Goal: Information Seeking & Learning: Learn about a topic

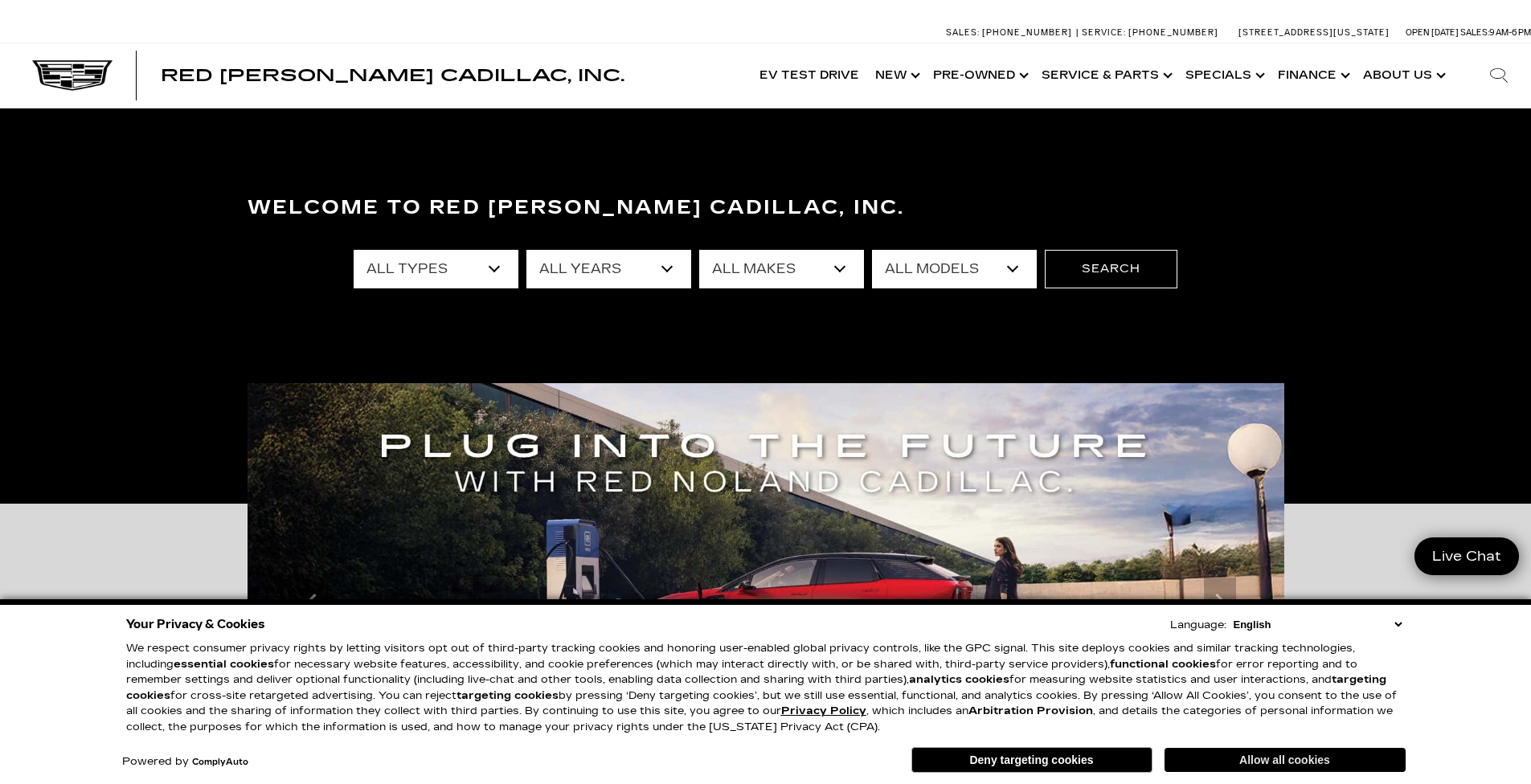
click at [1263, 761] on button "Allow all cookies" at bounding box center [1284, 760] width 241 height 24
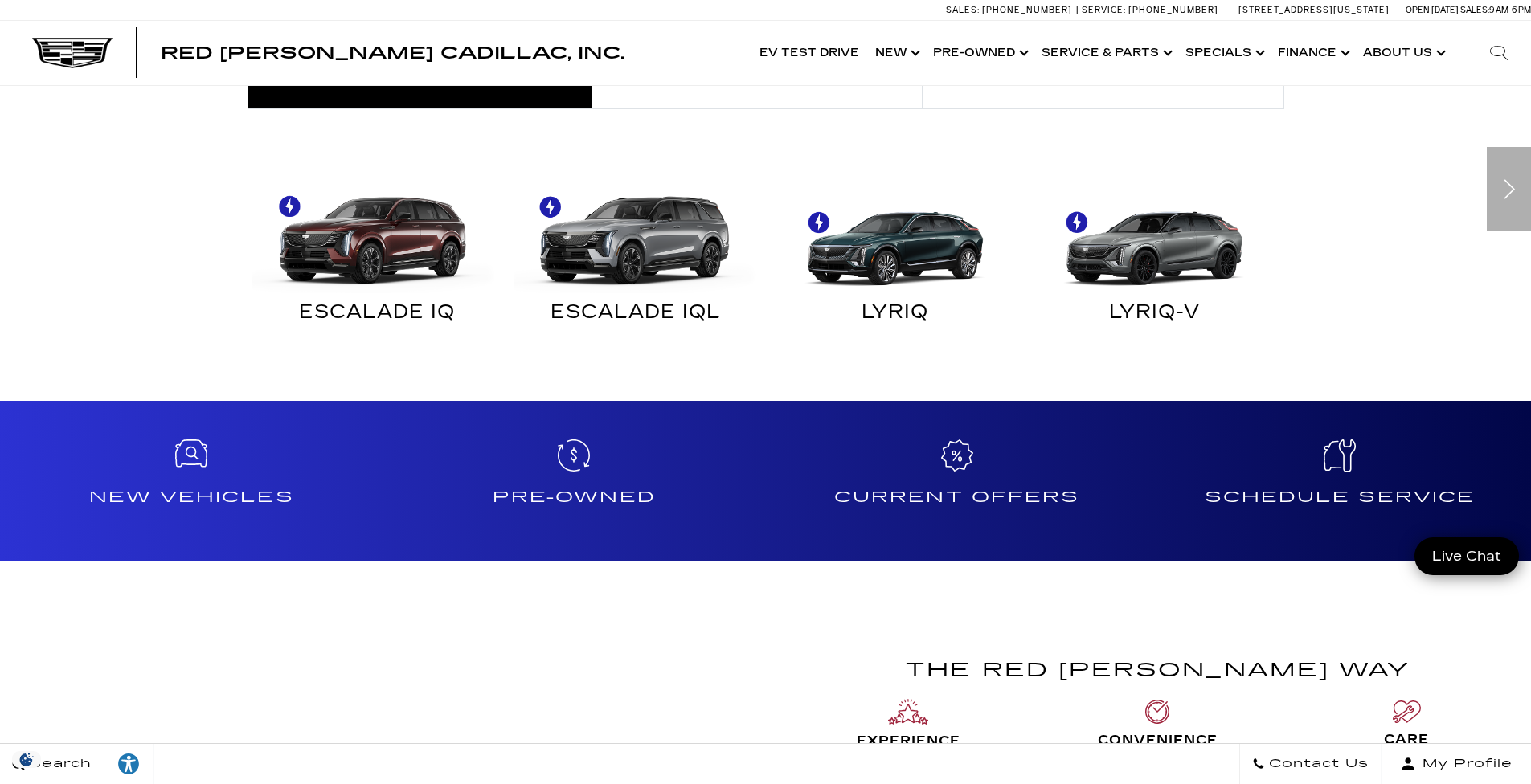
scroll to position [1285, 0]
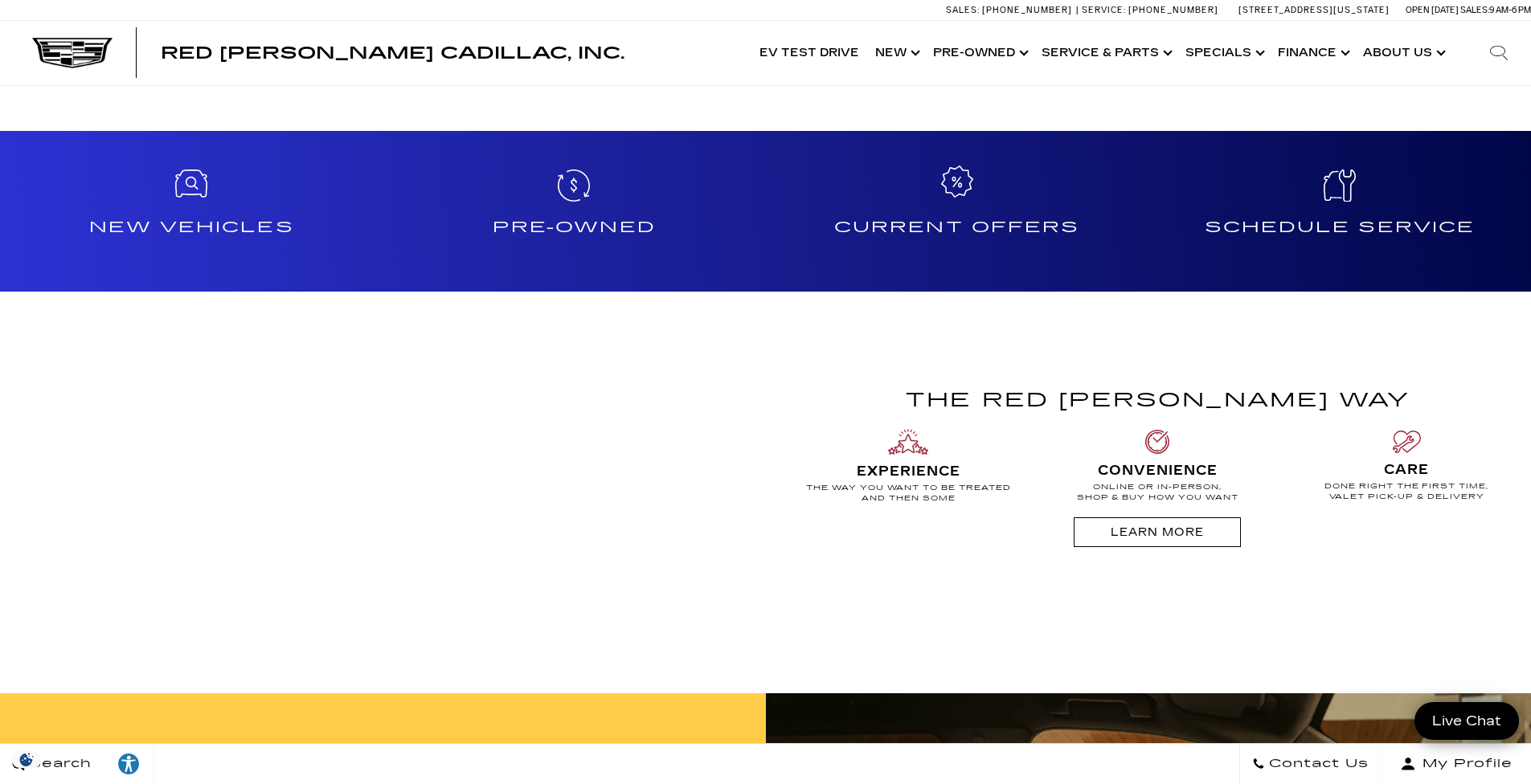
click at [994, 223] on h4 "Current Offers" at bounding box center [957, 228] width 369 height 26
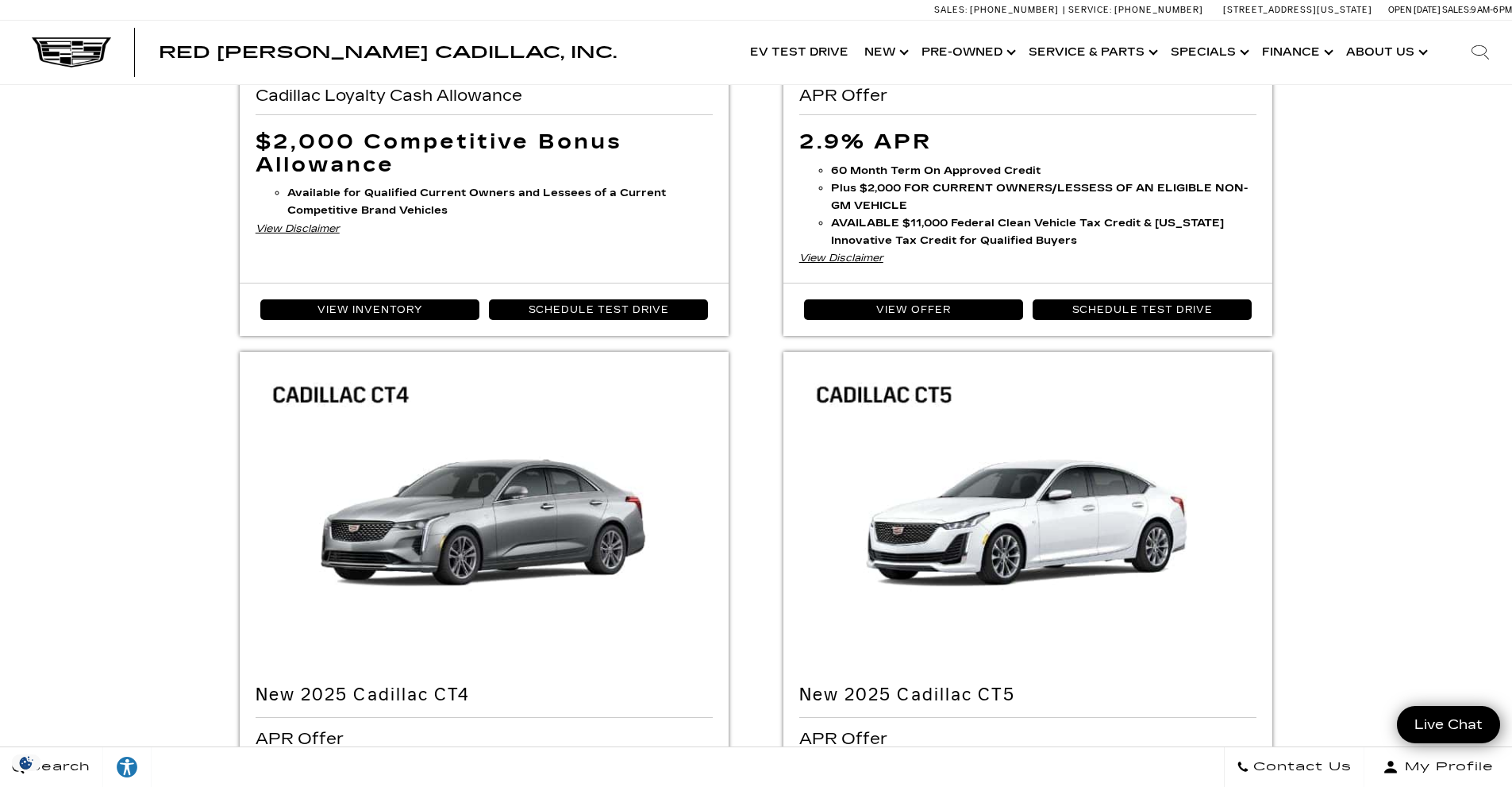
scroll to position [794, 0]
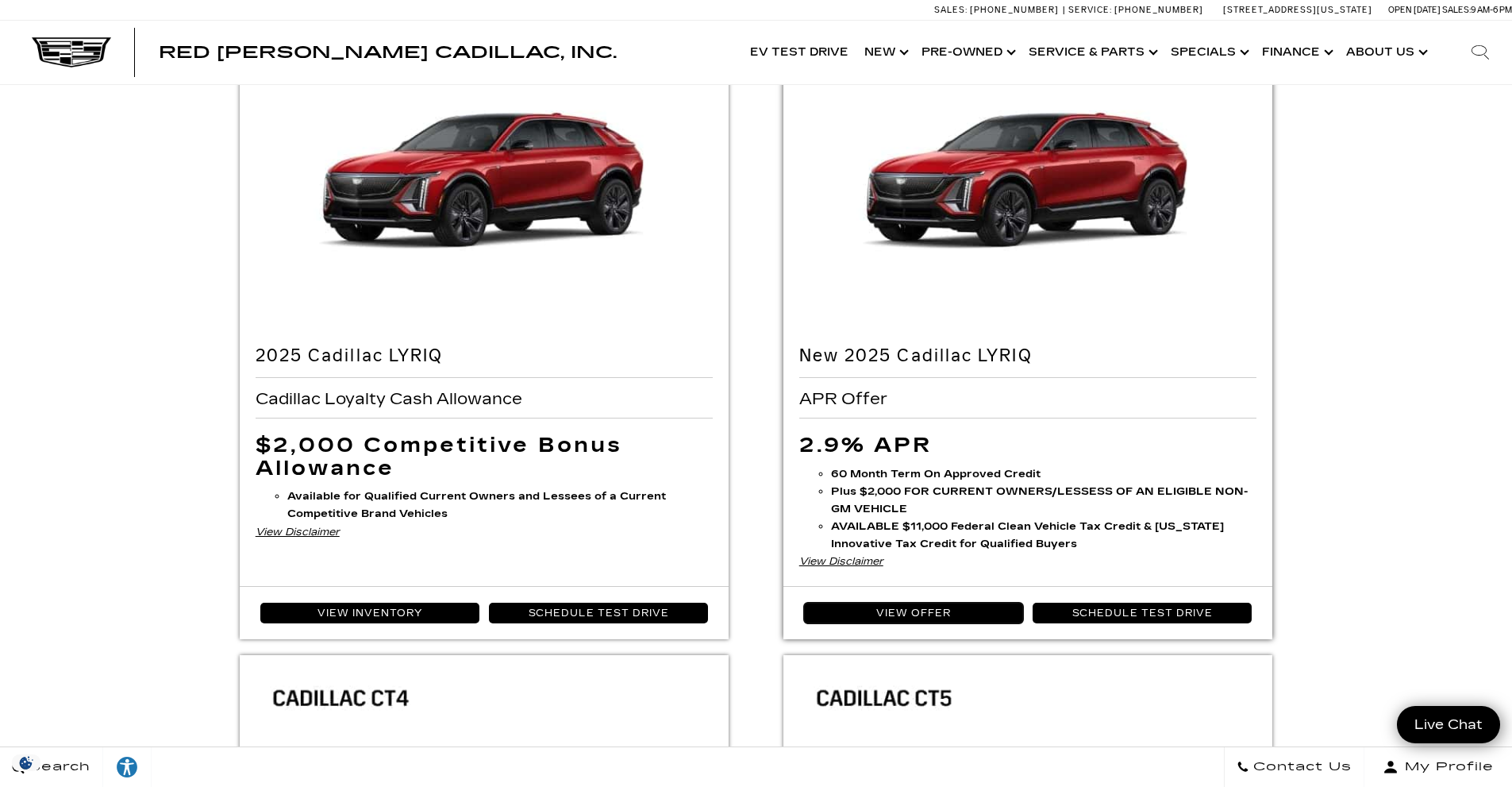
click at [916, 605] on link "View Offer" at bounding box center [914, 613] width 220 height 20
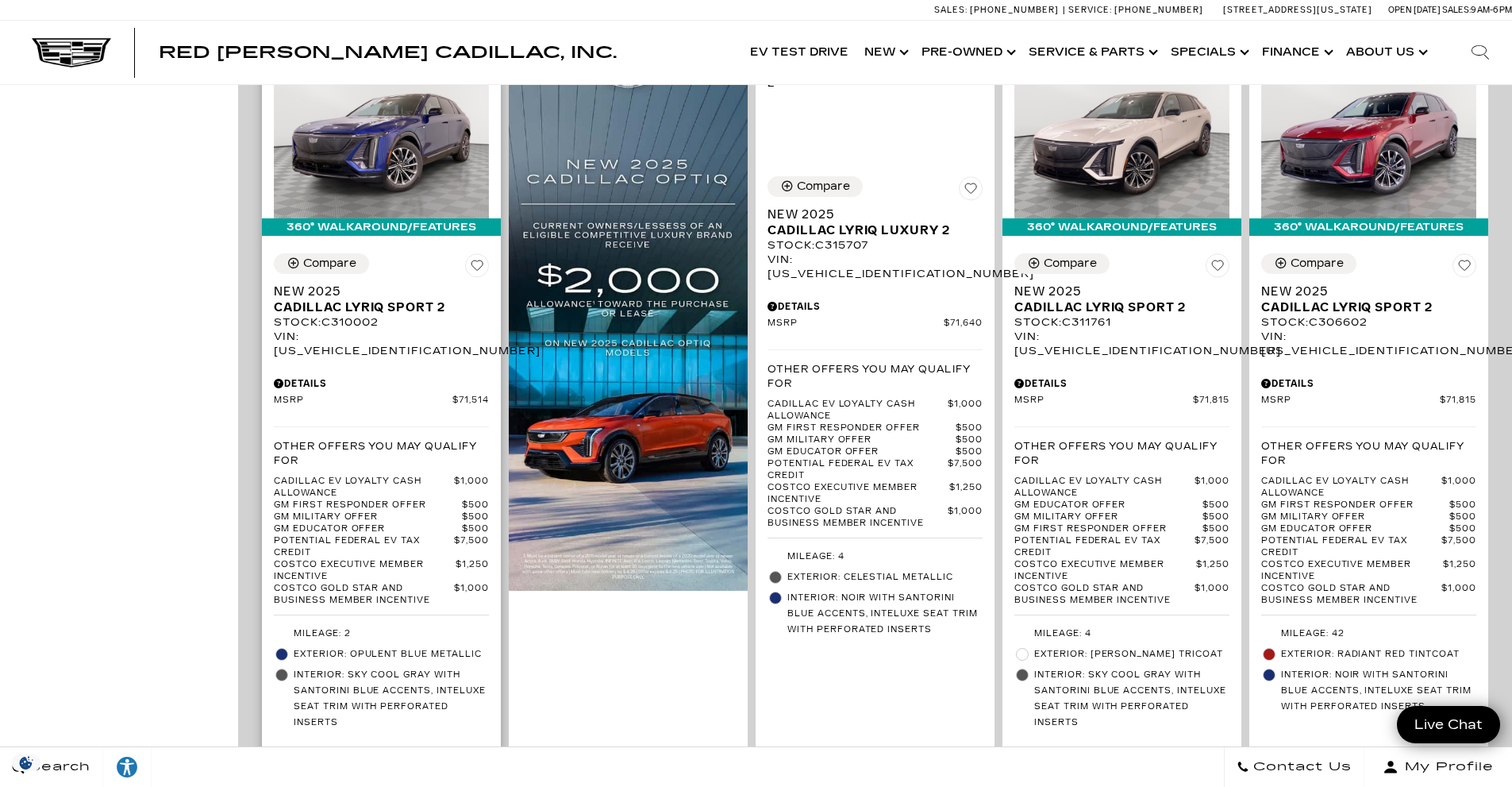
scroll to position [1667, 0]
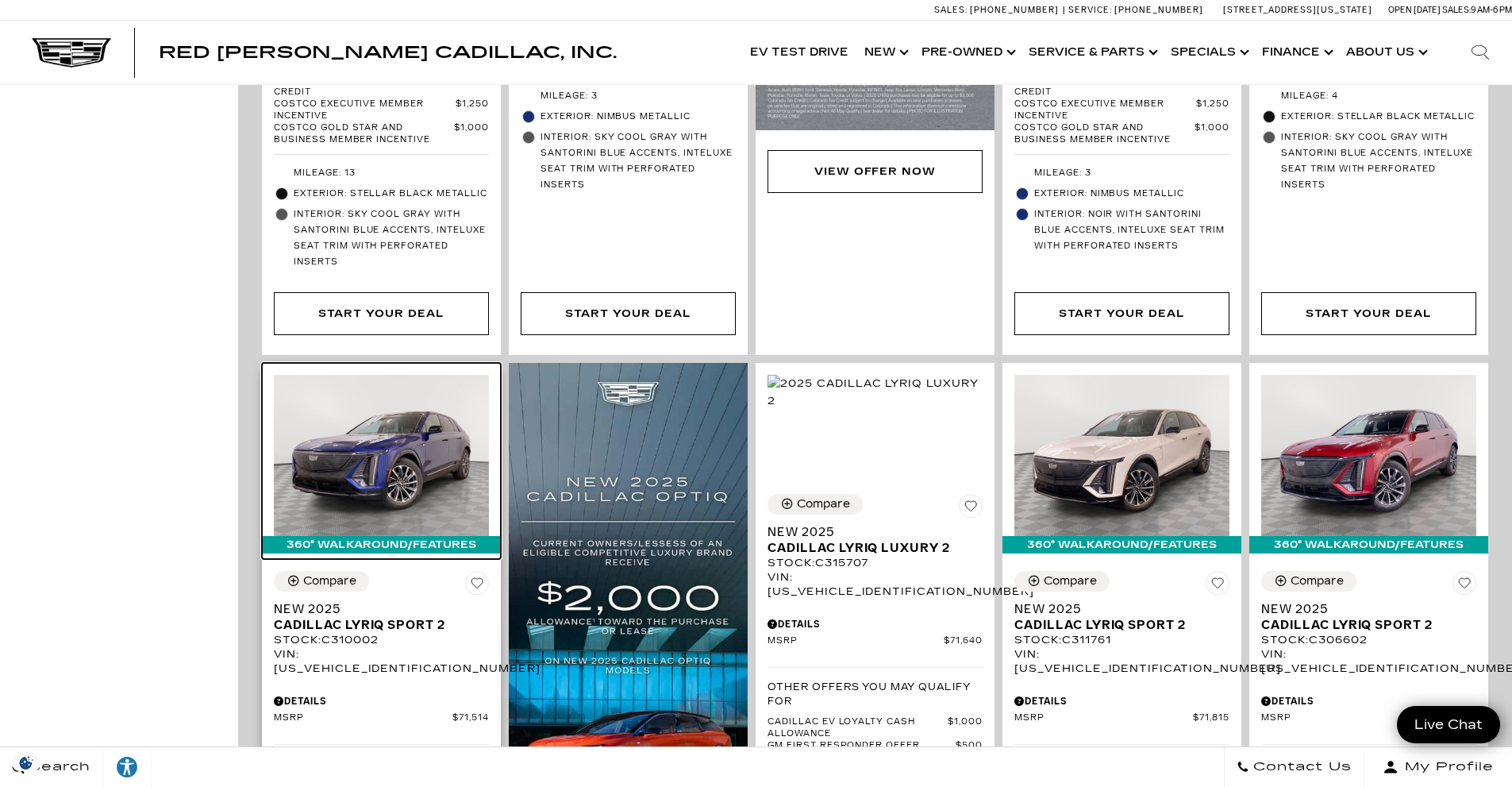
click at [384, 381] on img at bounding box center [381, 455] width 215 height 161
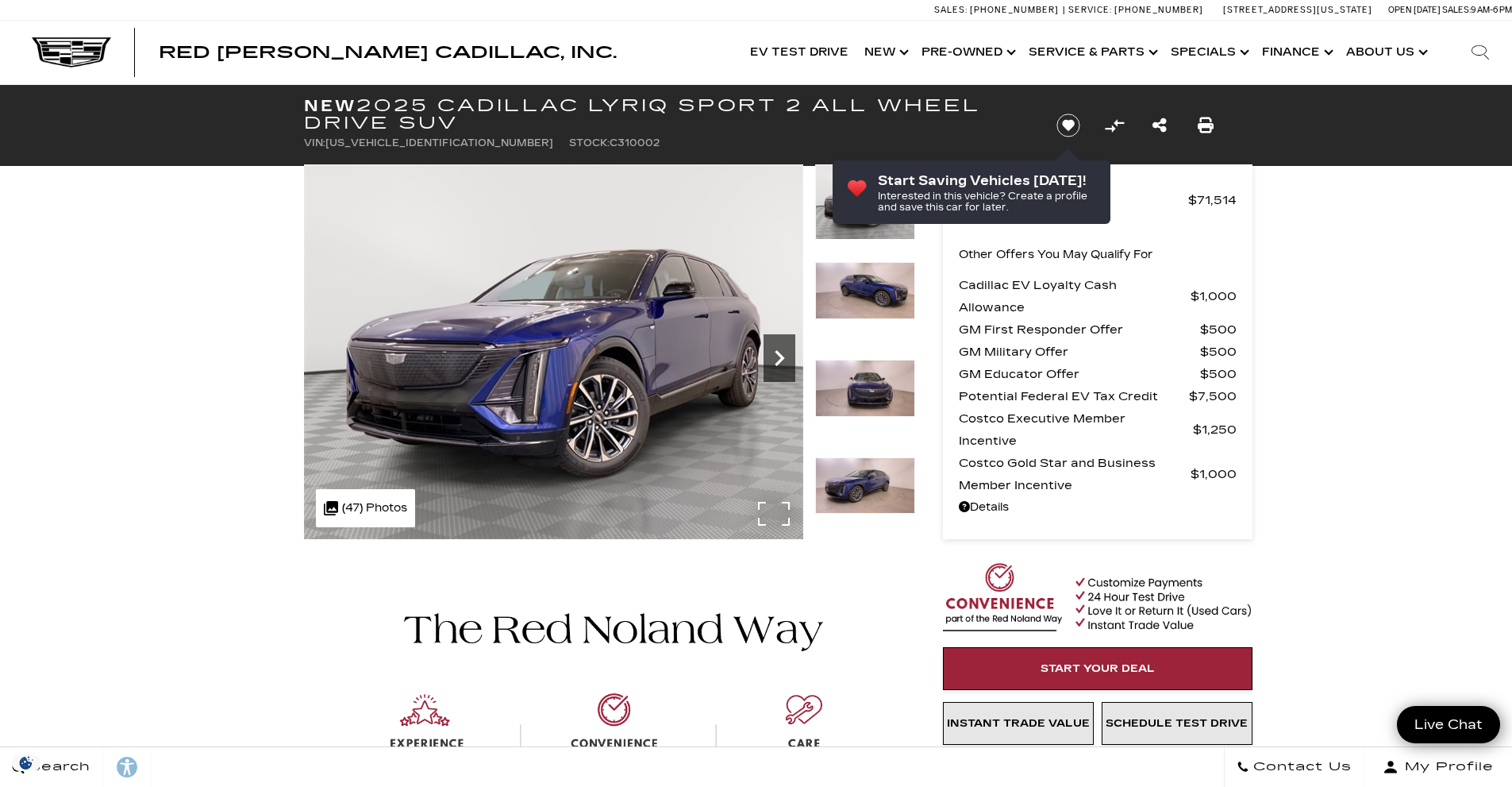
click at [776, 353] on icon "Next" at bounding box center [779, 357] width 32 height 32
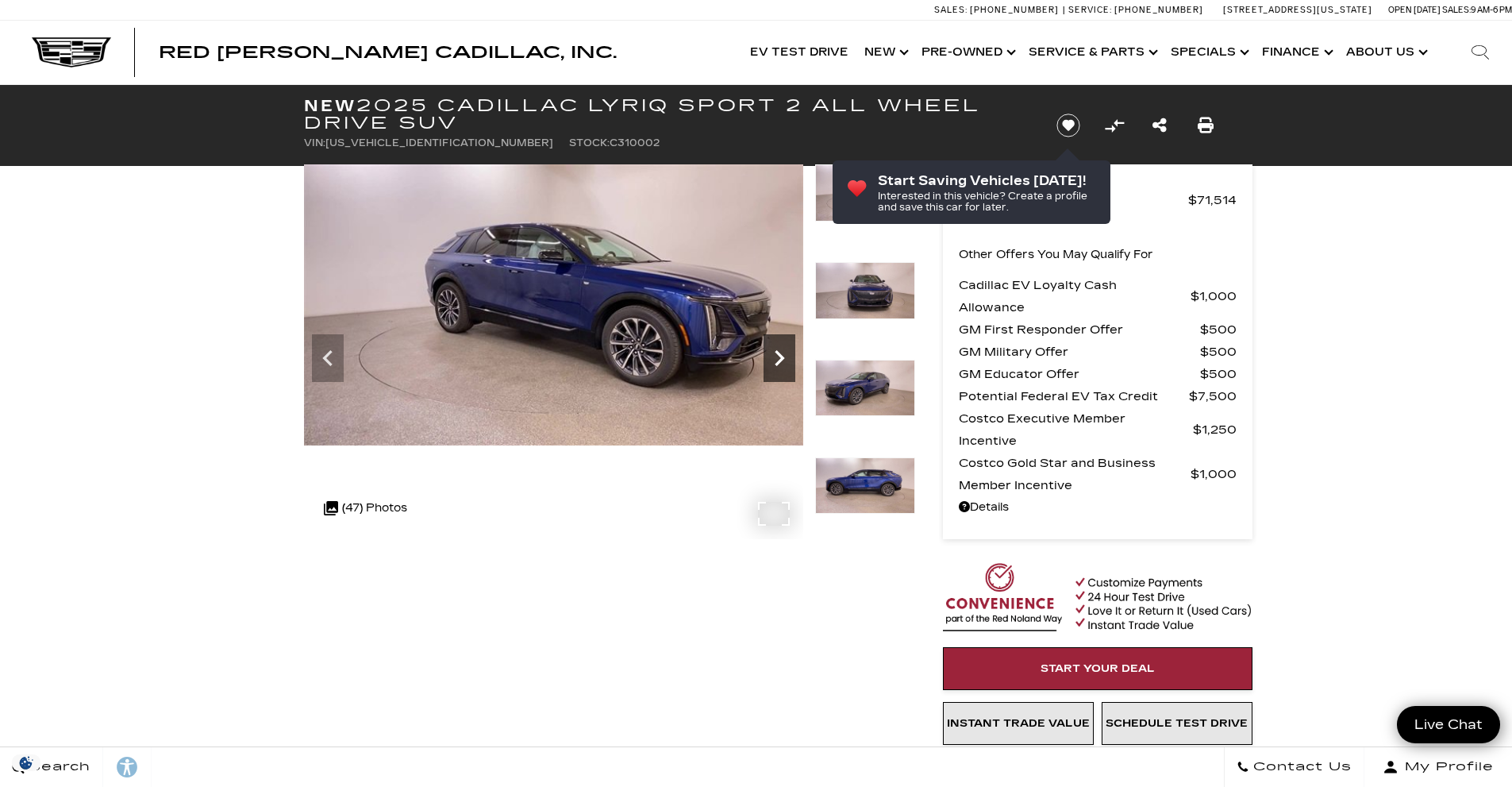
click at [776, 353] on icon "Next" at bounding box center [779, 357] width 32 height 32
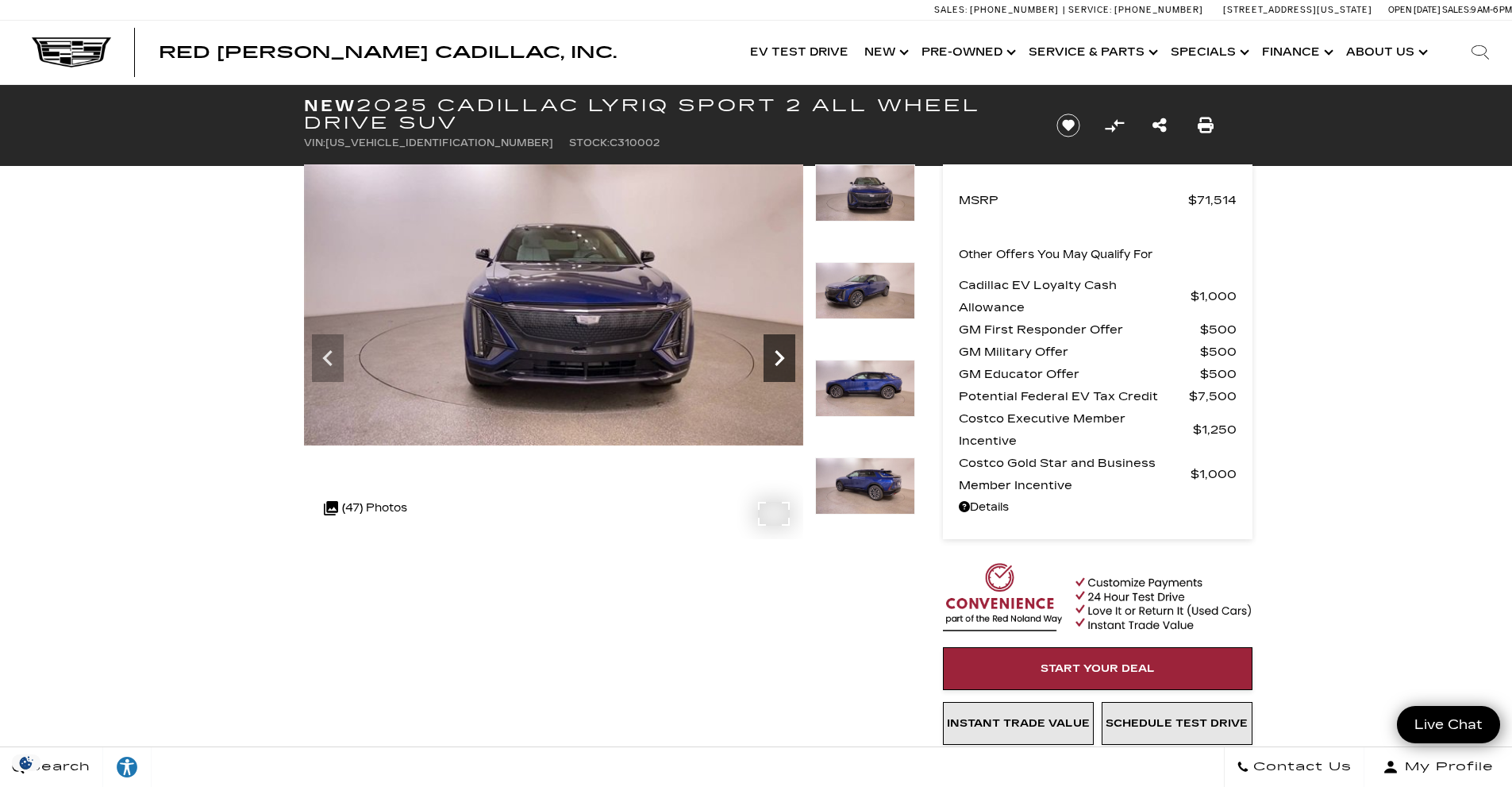
click at [776, 353] on icon "Next" at bounding box center [779, 357] width 32 height 32
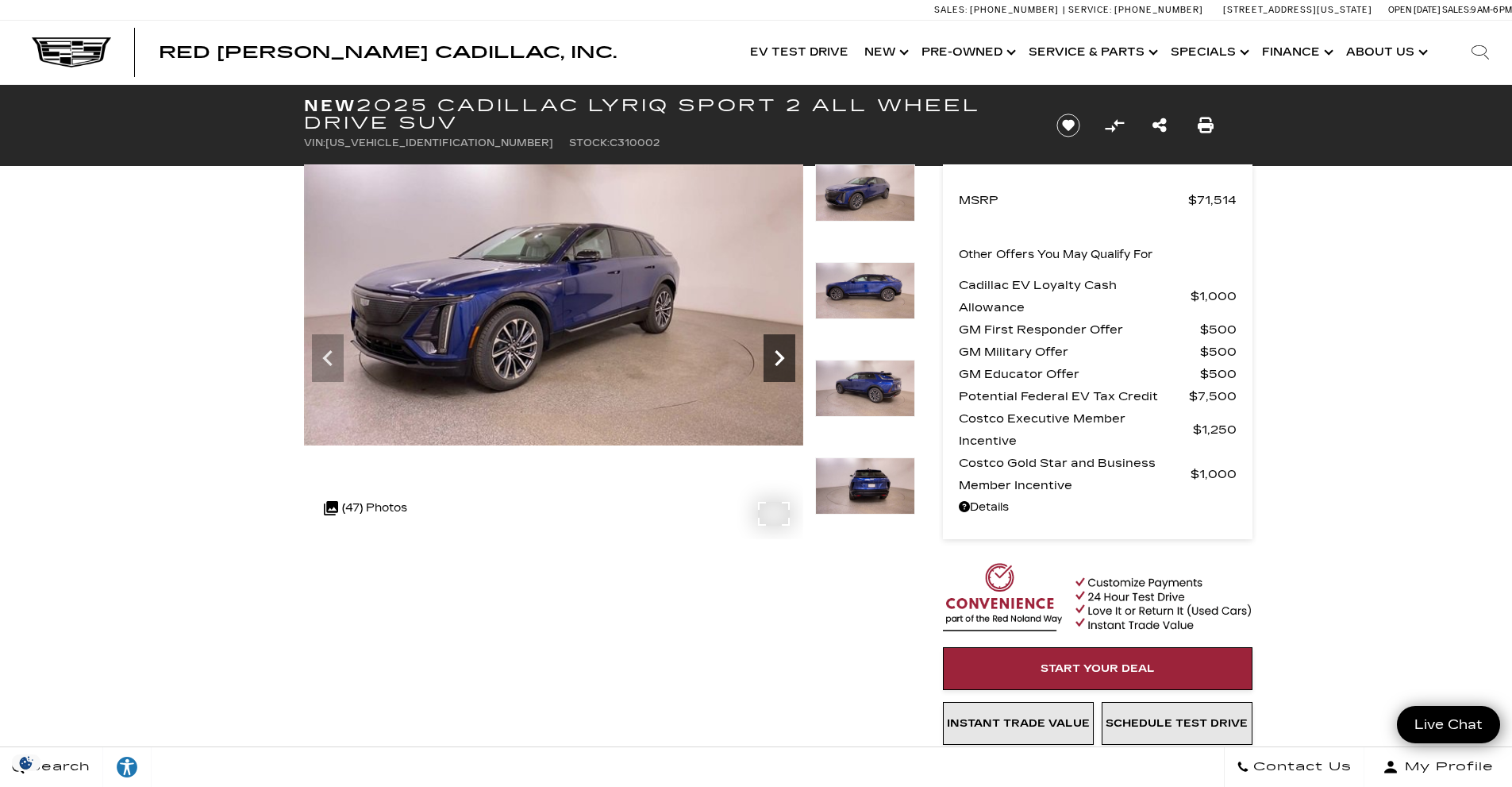
click at [776, 353] on icon "Next" at bounding box center [779, 357] width 32 height 32
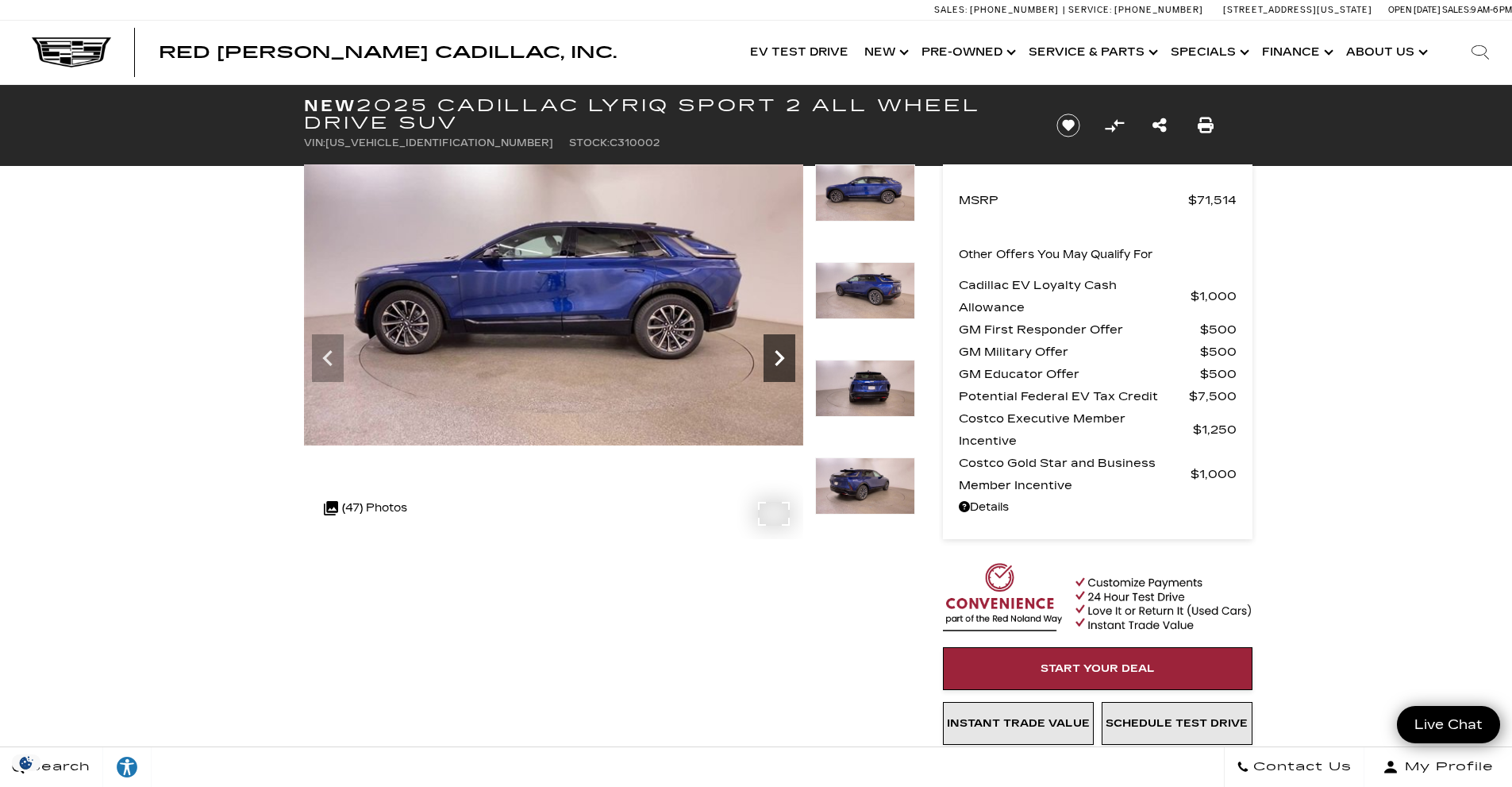
click at [776, 353] on icon "Next" at bounding box center [779, 357] width 32 height 32
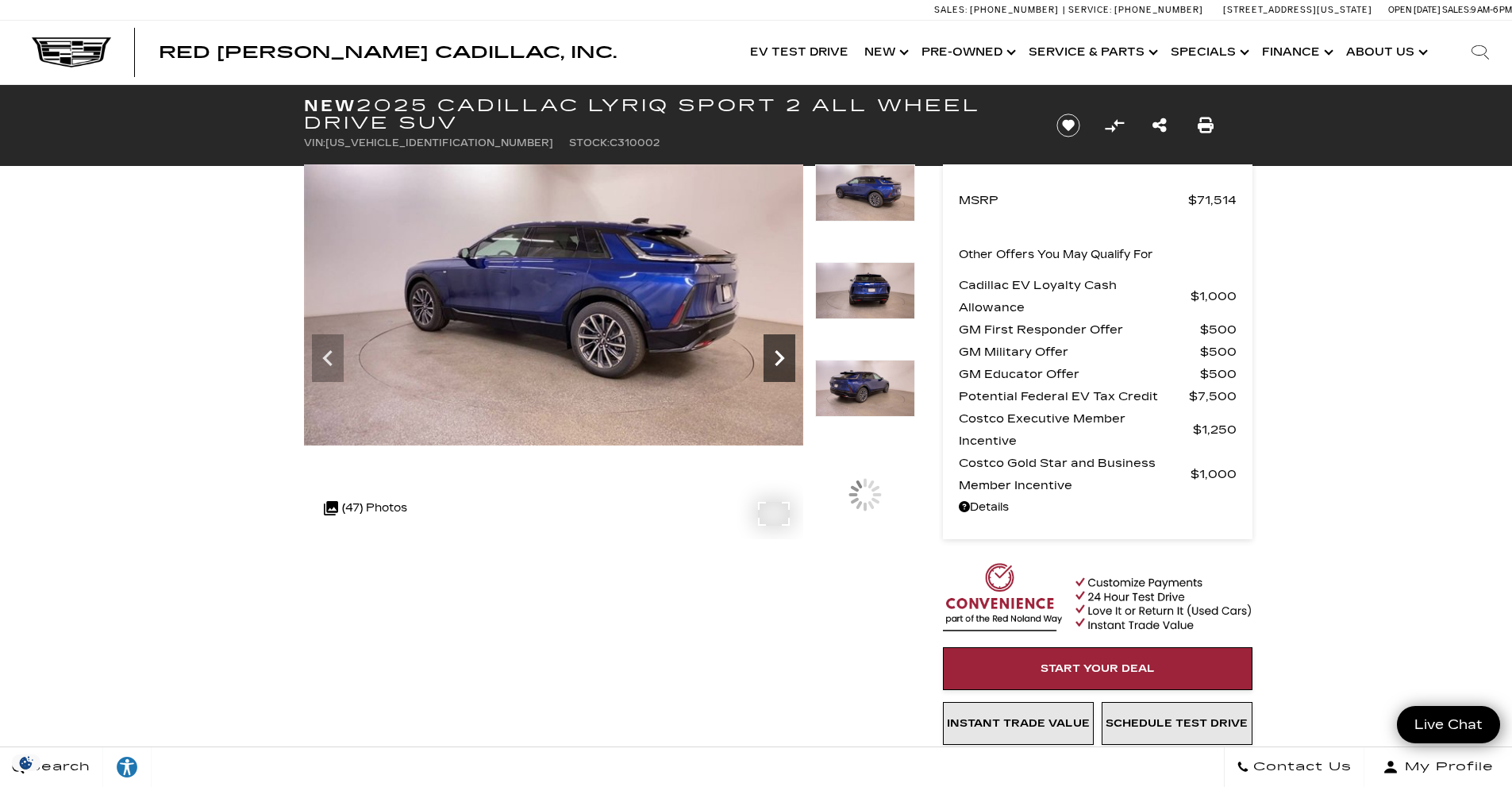
click at [776, 353] on icon "Next" at bounding box center [779, 357] width 32 height 32
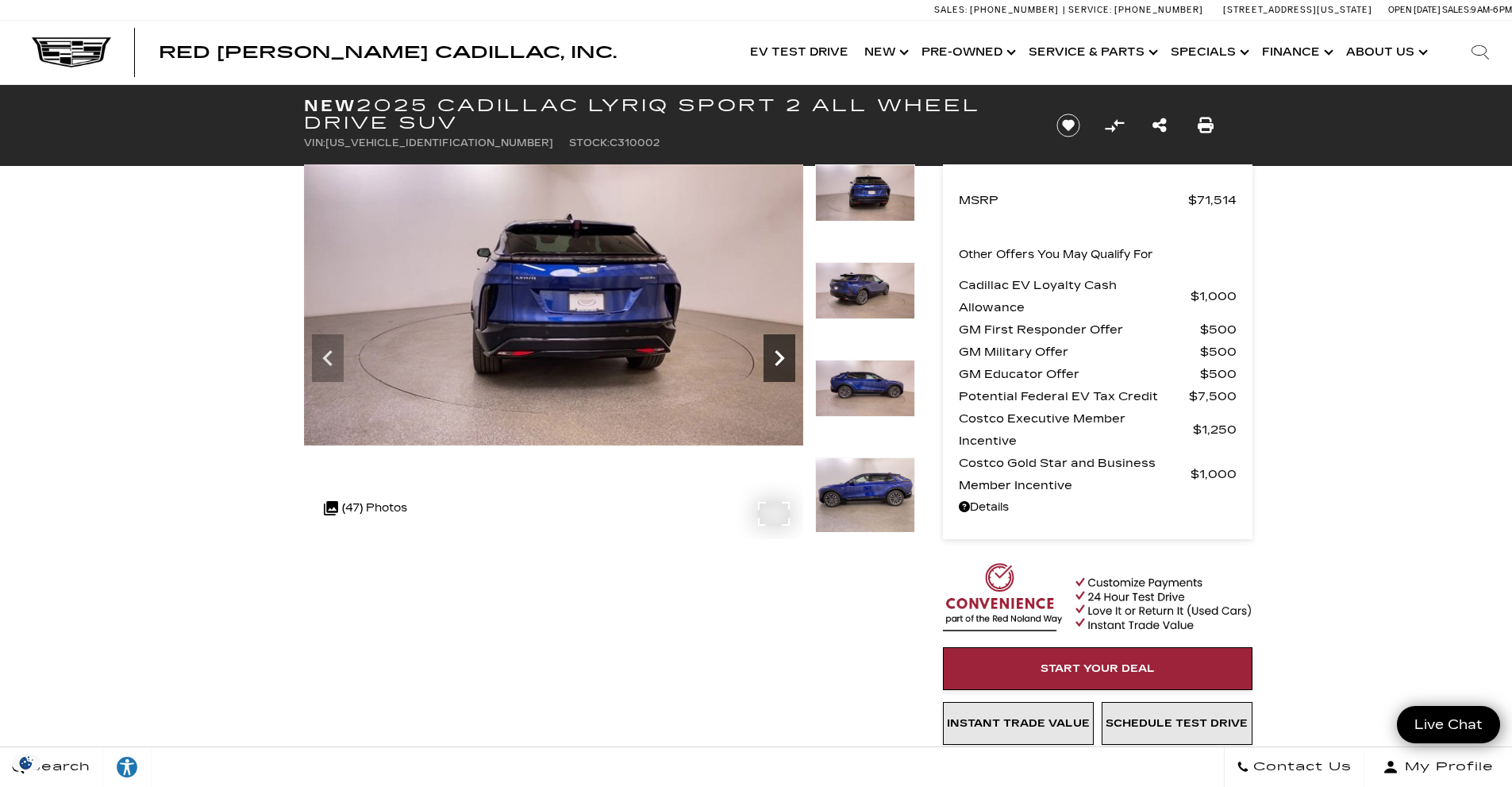
click at [776, 353] on icon "Next" at bounding box center [779, 357] width 32 height 32
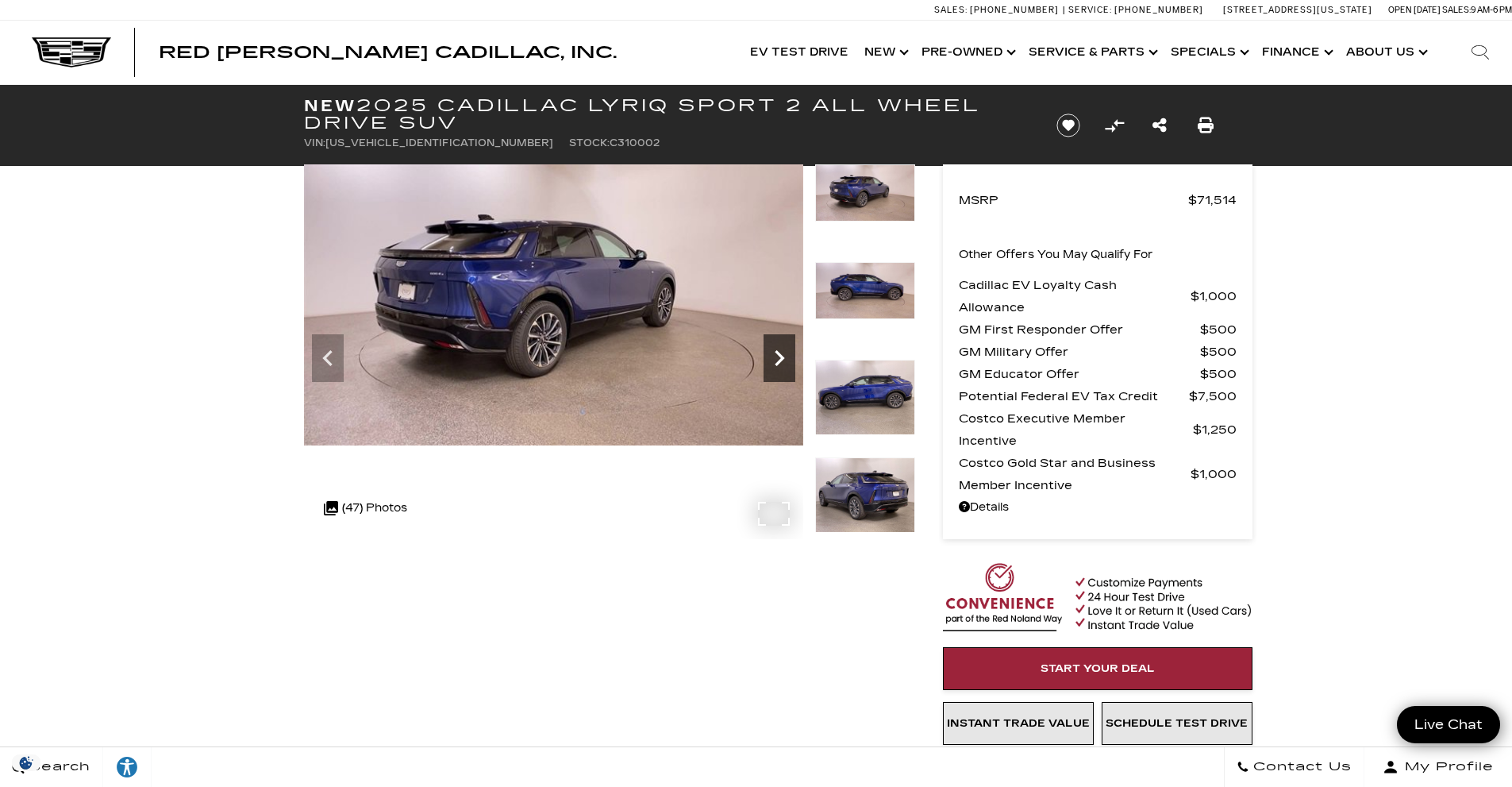
click at [776, 353] on icon "Next" at bounding box center [779, 357] width 32 height 32
